Goal: Navigation & Orientation: Understand site structure

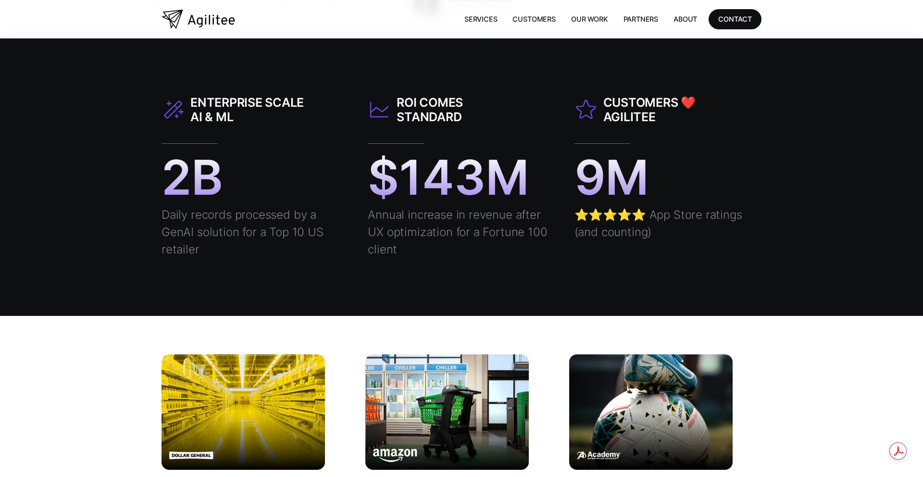
scroll to position [885, 0]
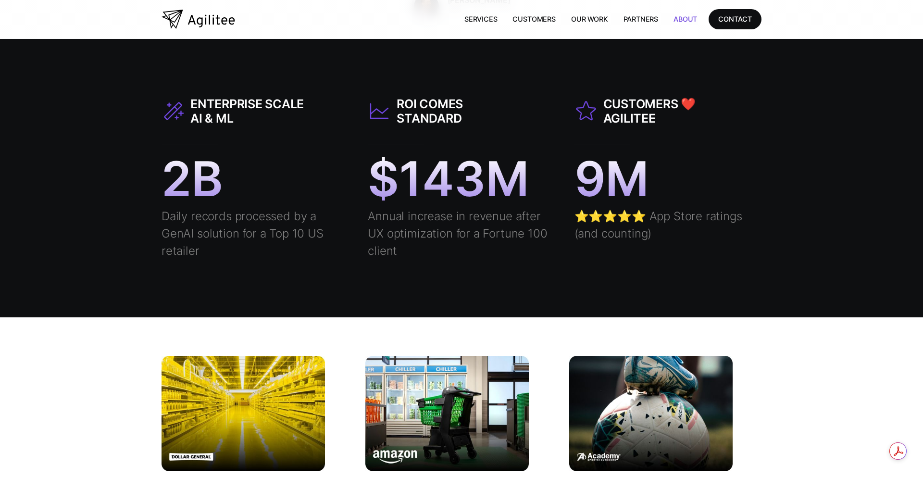
click at [685, 19] on link "About" at bounding box center [685, 19] width 39 height 20
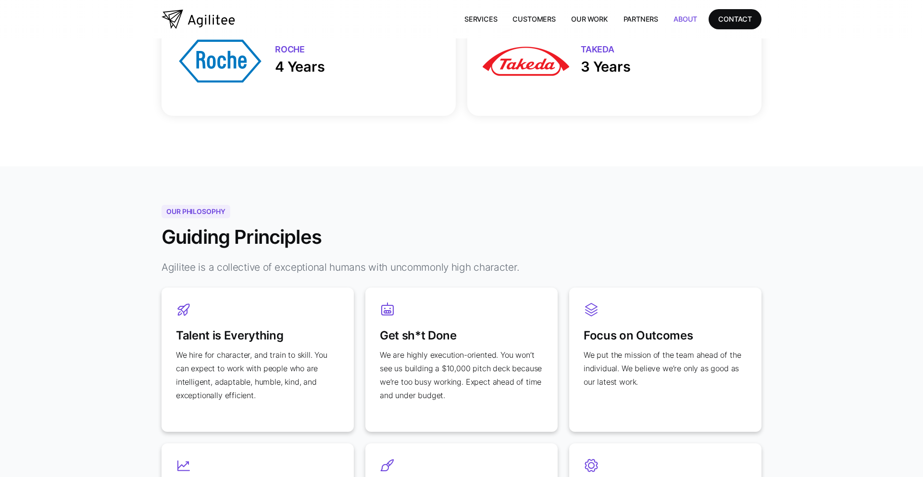
scroll to position [469, 0]
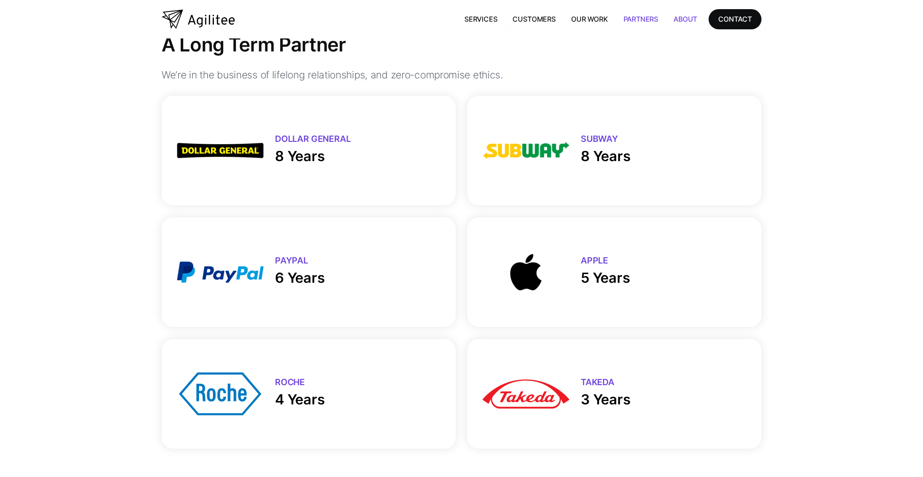
click at [637, 13] on link "Partners" at bounding box center [641, 19] width 51 height 20
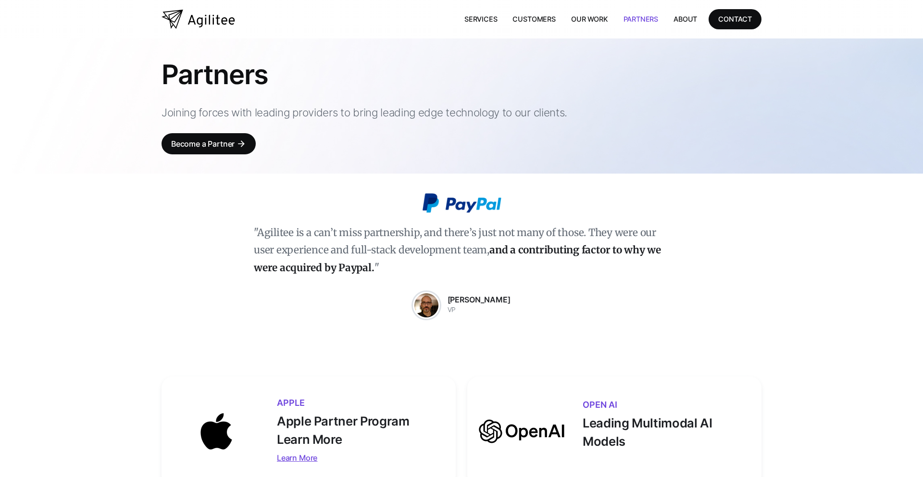
click at [187, 25] on img "home" at bounding box center [199, 19] width 74 height 19
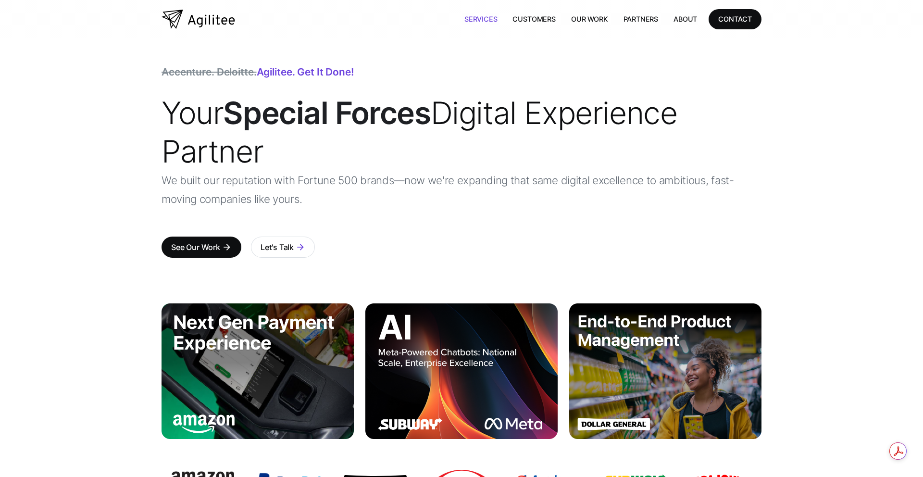
click at [490, 21] on link "Services" at bounding box center [481, 19] width 49 height 20
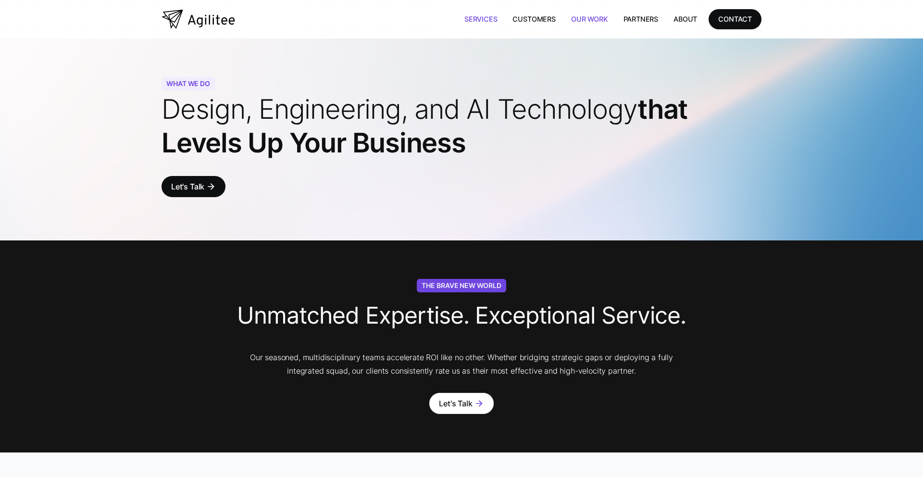
click at [592, 20] on link "Our Work" at bounding box center [590, 19] width 52 height 20
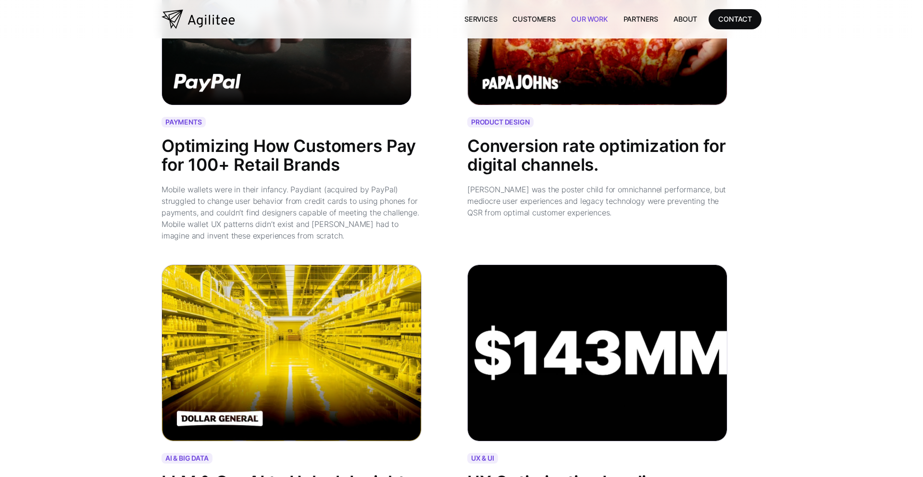
scroll to position [152, 0]
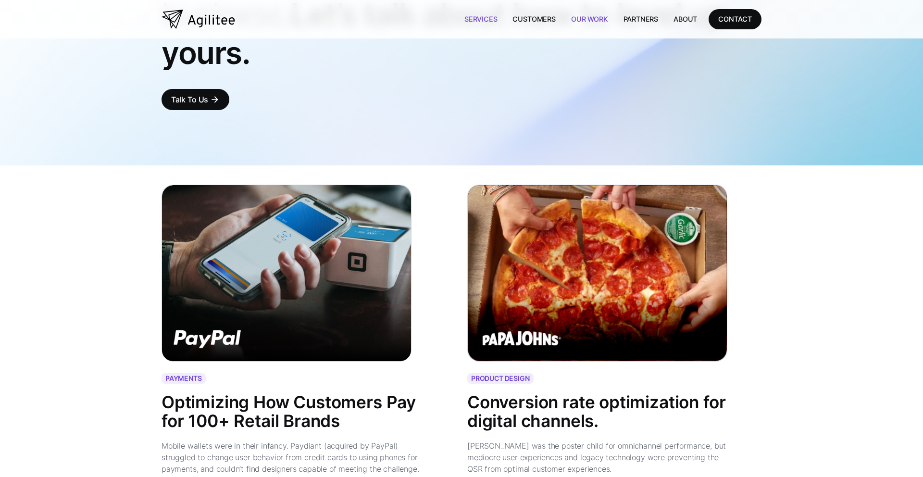
click at [492, 18] on link "Services" at bounding box center [481, 19] width 49 height 20
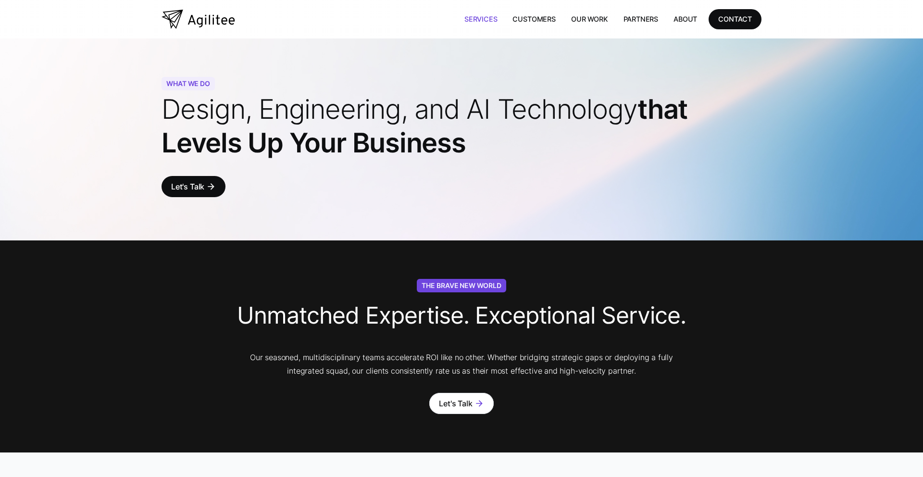
click at [192, 18] on img "home" at bounding box center [199, 19] width 74 height 19
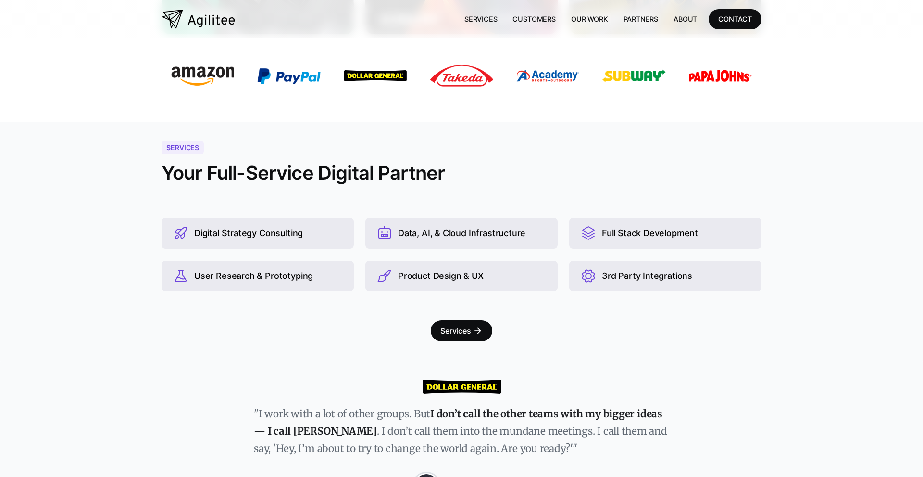
scroll to position [405, 0]
click at [462, 334] on div "Services" at bounding box center [456, 330] width 31 height 13
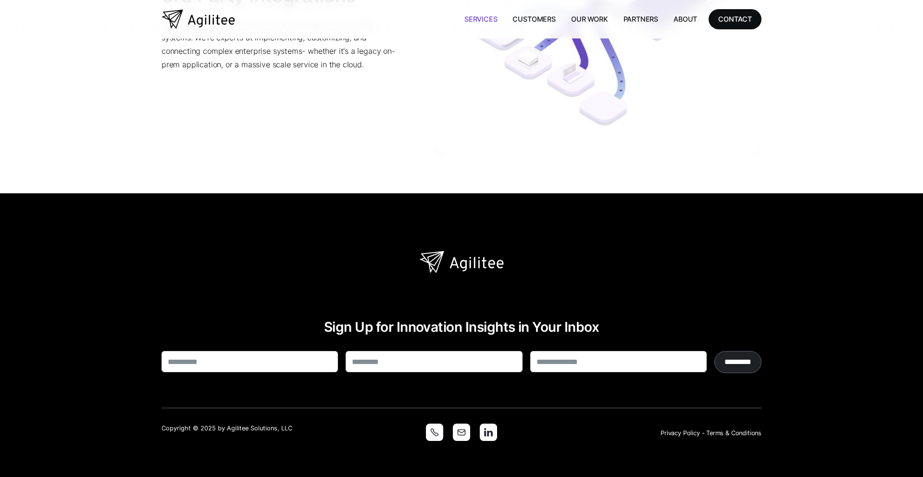
scroll to position [2631, 0]
